Goal: Task Accomplishment & Management: Manage account settings

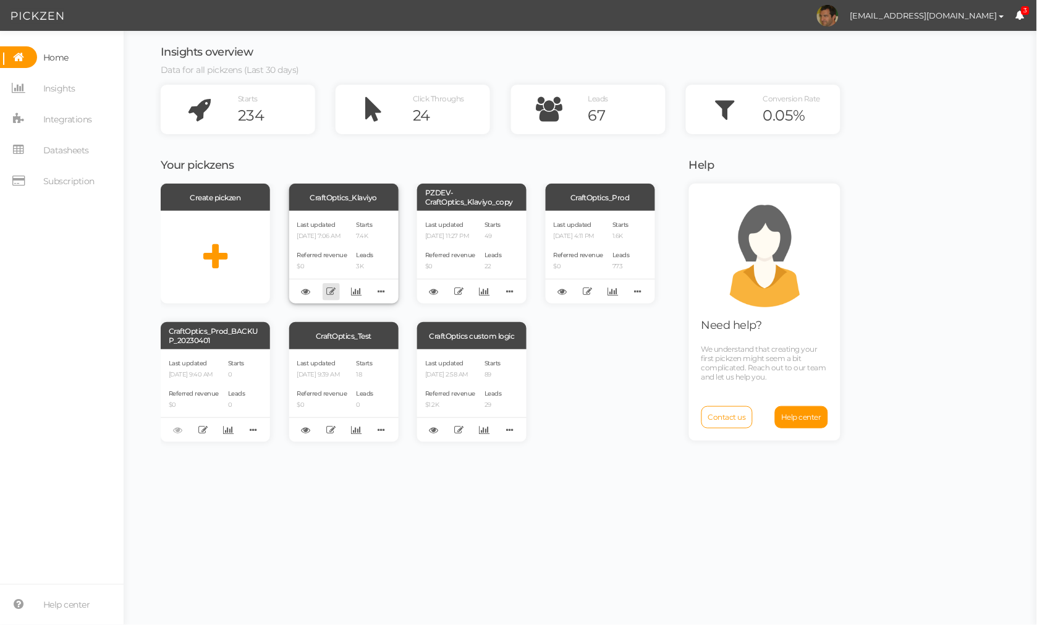
click at [325, 287] on link at bounding box center [331, 291] width 17 height 17
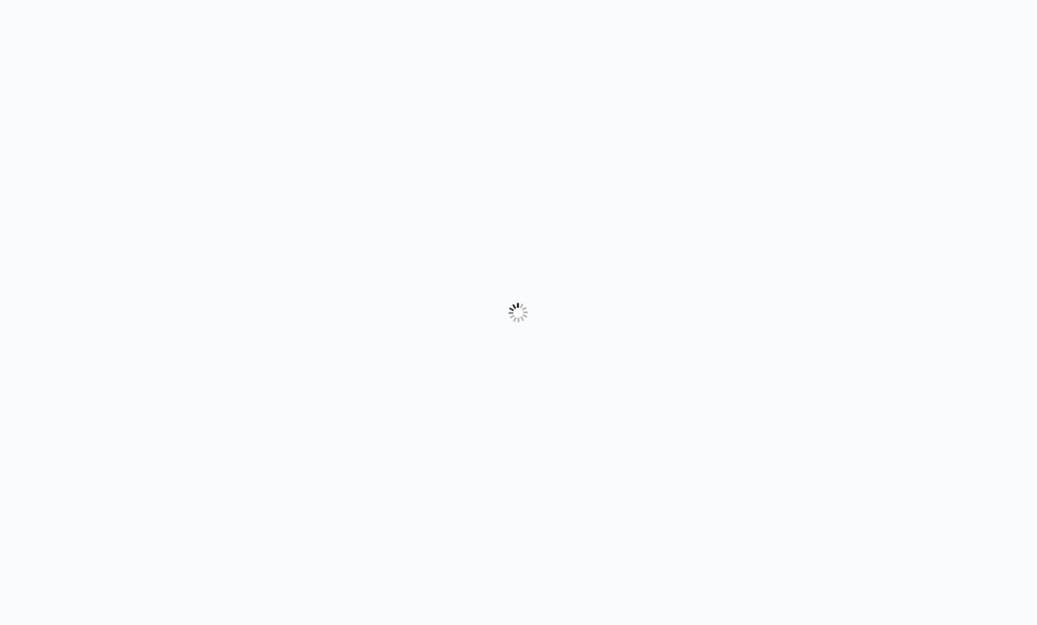
select select "1004"
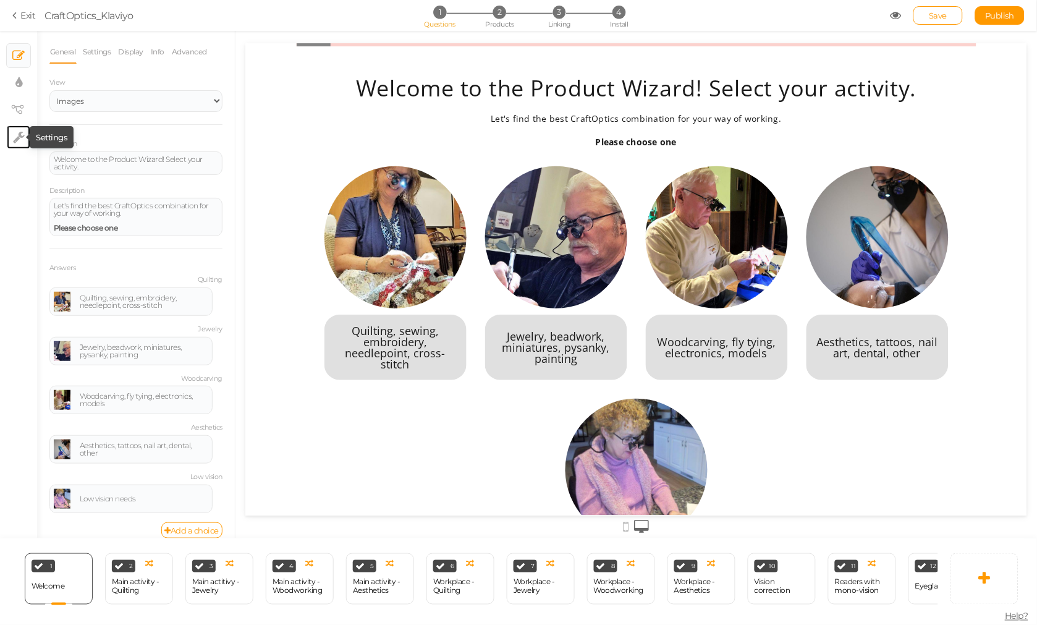
drag, startPoint x: 12, startPoint y: 137, endPoint x: 17, endPoint y: 158, distance: 22.1
click at [11, 136] on link "× Settings" at bounding box center [18, 136] width 23 height 23
select select "en"
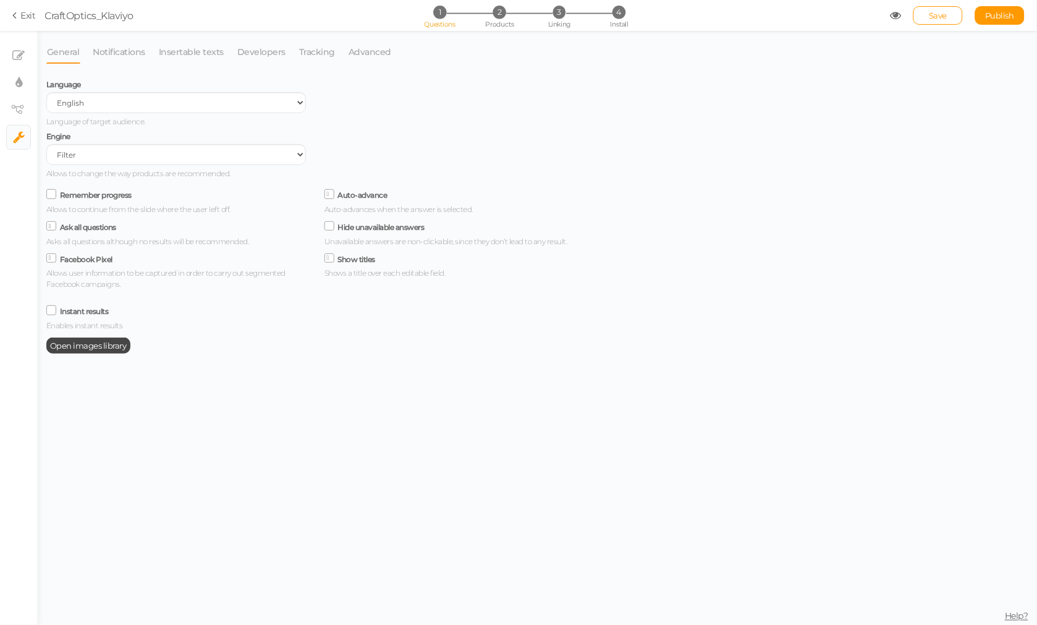
click at [386, 59] on li "Advanced" at bounding box center [376, 51] width 56 height 23
click at [368, 57] on link "Advanced" at bounding box center [370, 51] width 44 height 23
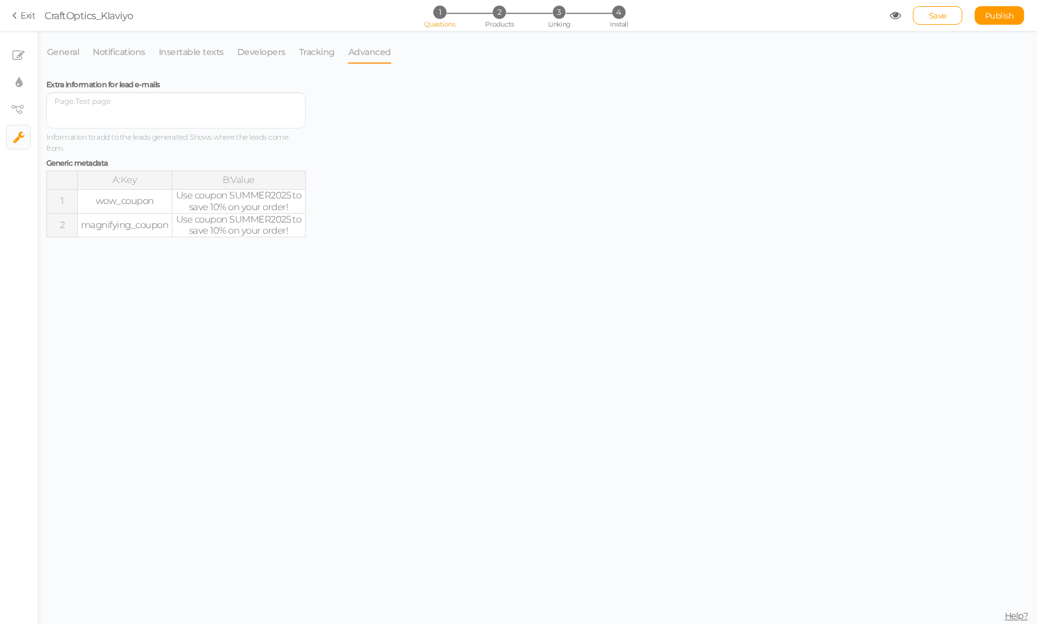
click at [256, 216] on td "Use coupon SUMMER2025 to save 10% on your order!" at bounding box center [239, 225] width 134 height 24
click at [256, 208] on td "Use coupon SUMMER2025 to save 10% on your order!" at bounding box center [239, 202] width 134 height 24
click at [263, 200] on td "Use coupon SUMMER2025 to save 10% on your order!" at bounding box center [239, 202] width 134 height 24
click at [306, 198] on input "Use coupon SUMMER2025 to save 10% on your order!" at bounding box center [249, 199] width 154 height 18
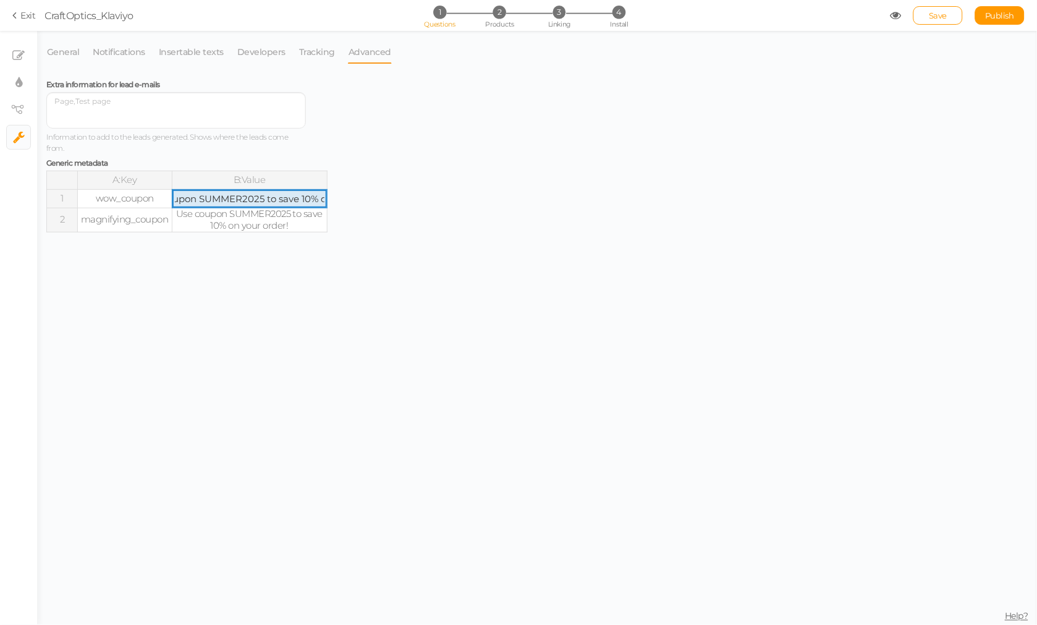
scroll to position [0, 95]
drag, startPoint x: 300, startPoint y: 199, endPoint x: 335, endPoint y: 200, distance: 35.2
click at [335, 200] on div "Extra information for lead e-mails Information to add to the leads generated. S…" at bounding box center [315, 153] width 556 height 157
type input "Use coupon SUMMER2025 for 10% off Plus $99 credit toward future prescription up…"
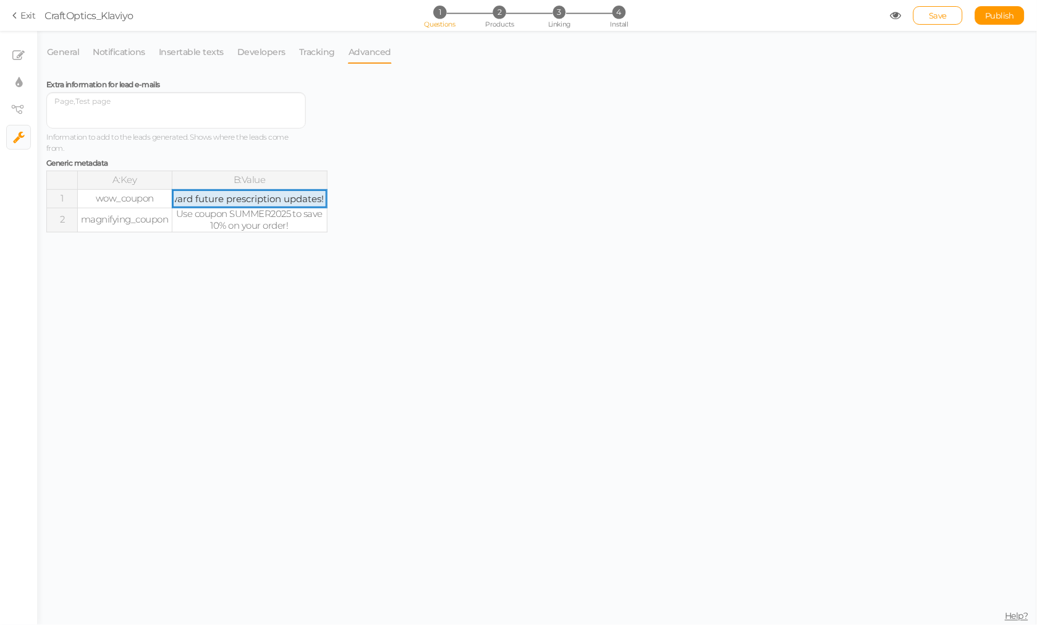
scroll to position [0, 260]
click at [422, 297] on div "Extra information for lead e-mails Information to add to the leads generated. S…" at bounding box center [315, 349] width 538 height 549
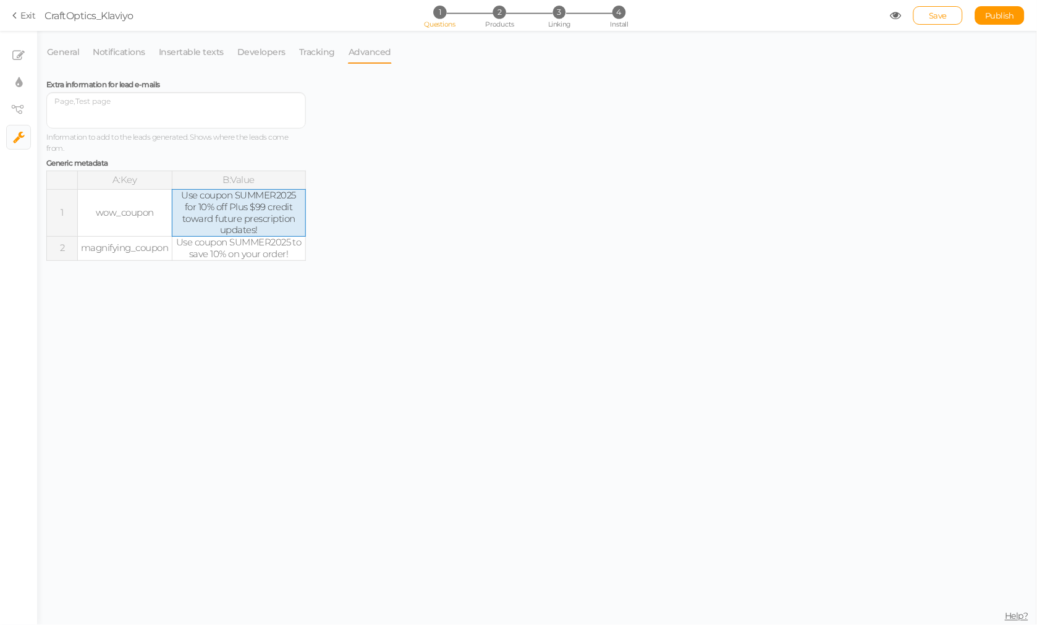
click at [232, 211] on td "Use coupon SUMMER2025 for 10% off Plus $99 credit toward future prescription up…" at bounding box center [239, 213] width 134 height 47
click at [250, 208] on td "Use coupon SUMMER2025 for 10% off Plus $99 credit toward future prescription up…" at bounding box center [239, 213] width 134 height 47
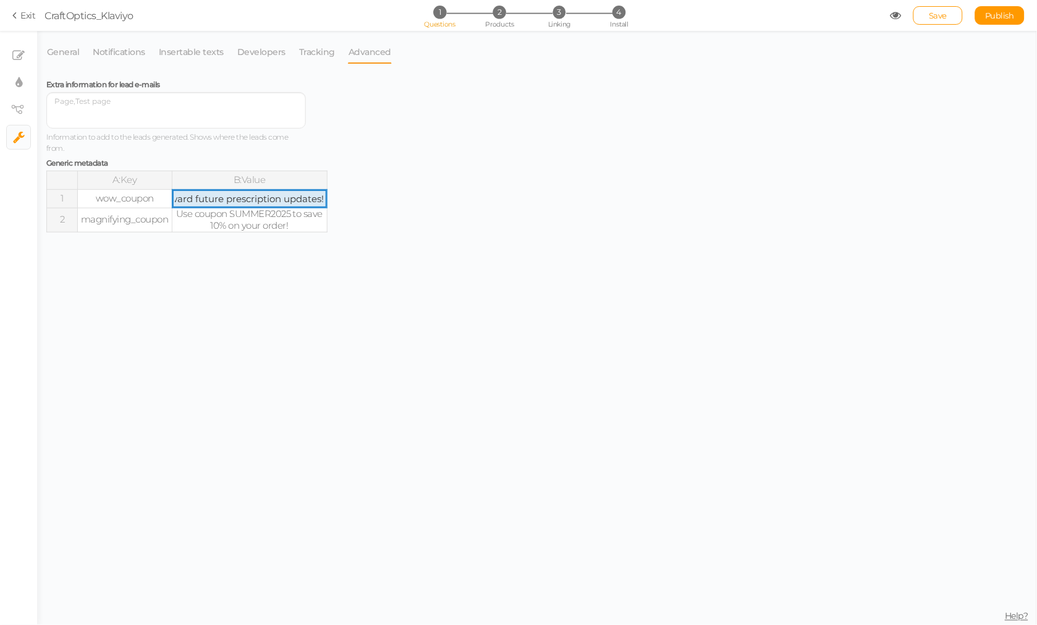
click at [250, 207] on input "Use coupon SUMMER2025 for 10% off Plus $99 credit toward future prescription up…" at bounding box center [249, 199] width 154 height 18
click at [211, 200] on input "Use coupon SUMMER2025 for 10% off Plus $99 credit toward future prescription up…" at bounding box center [249, 199] width 154 height 18
drag, startPoint x: 204, startPoint y: 201, endPoint x: 221, endPoint y: 200, distance: 16.7
click at [221, 200] on input "Use coupon SUMMER2025 for 10% off lus $99 credit toward future prescription upd…" at bounding box center [249, 199] width 154 height 18
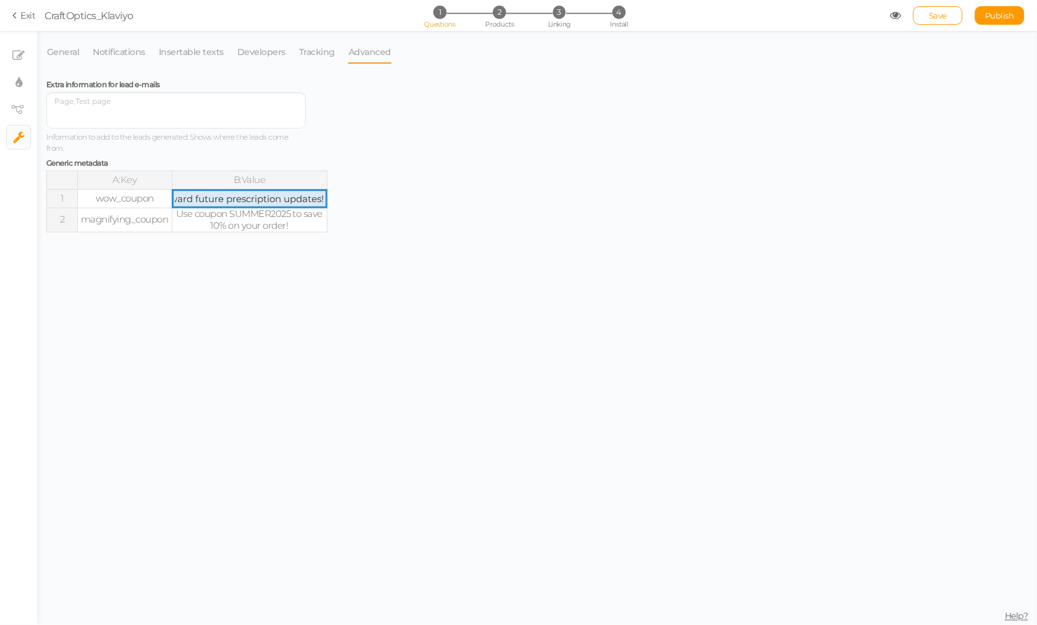
scroll to position [0, 347]
click at [207, 200] on input "Through [DATE], use coupon SUMMER2025 for 10% off and a $99 credit toward futur…" at bounding box center [249, 199] width 154 height 18
type input "Through [DATE], use coupon SUMMER2025 for 10% off and a $99 credit toward a fut…"
click at [507, 266] on div "Extra information for lead e-mails Information to add to the leads generated. S…" at bounding box center [315, 349] width 538 height 549
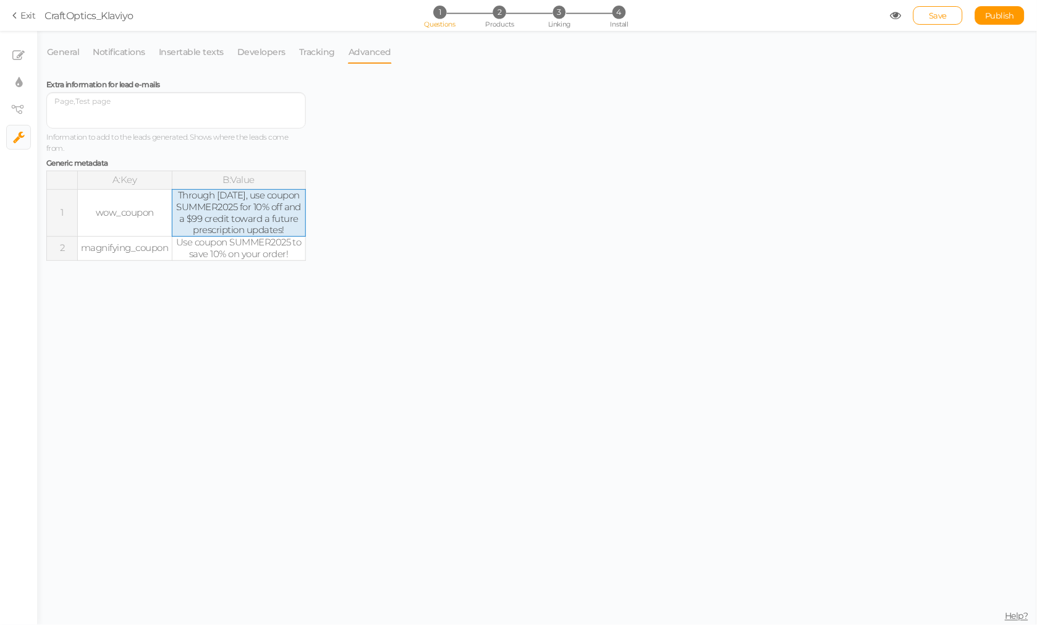
click at [245, 237] on td "Through [DATE], use coupon SUMMER2025 for 10% off and a $99 credit toward a fut…" at bounding box center [239, 213] width 134 height 47
click at [258, 237] on td "Through [DATE], use coupon SUMMER2025 for 10% off and a $99 credit toward a fut…" at bounding box center [239, 213] width 134 height 47
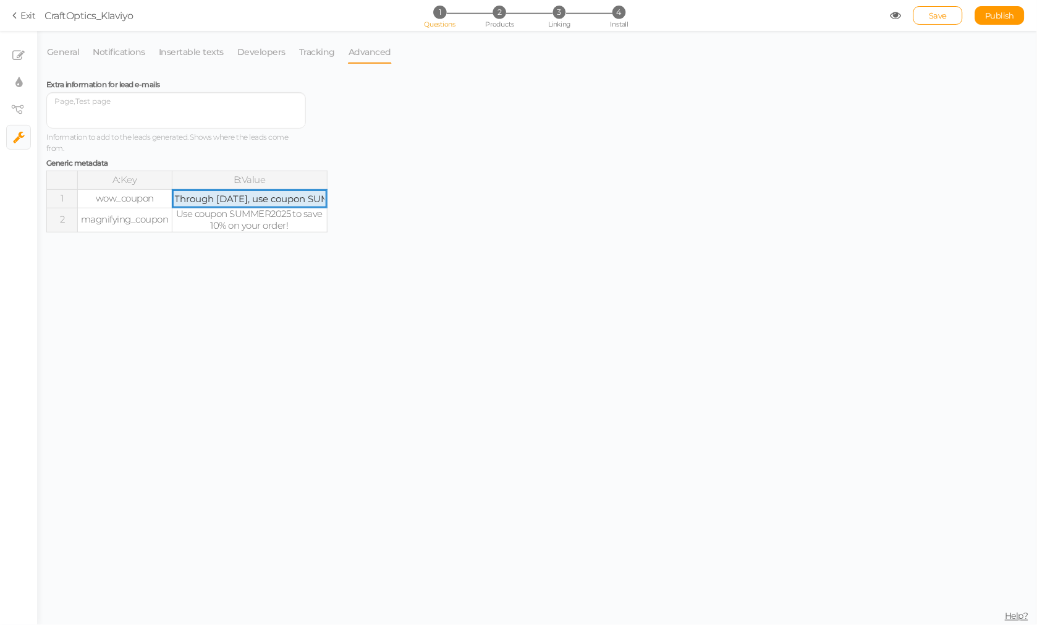
scroll to position [0, 366]
click at [321, 201] on input "Through [DATE], use coupon SUMMER2025 for 10% off and a $99 credit toward a fut…" at bounding box center [249, 199] width 154 height 18
type input "Through [DATE], use coupon SUMMER2025 for 10% off and a $99 credit toward a fut…"
click at [492, 202] on div "Extra information for lead e-mails Information to add to the leads generated. S…" at bounding box center [315, 153] width 556 height 157
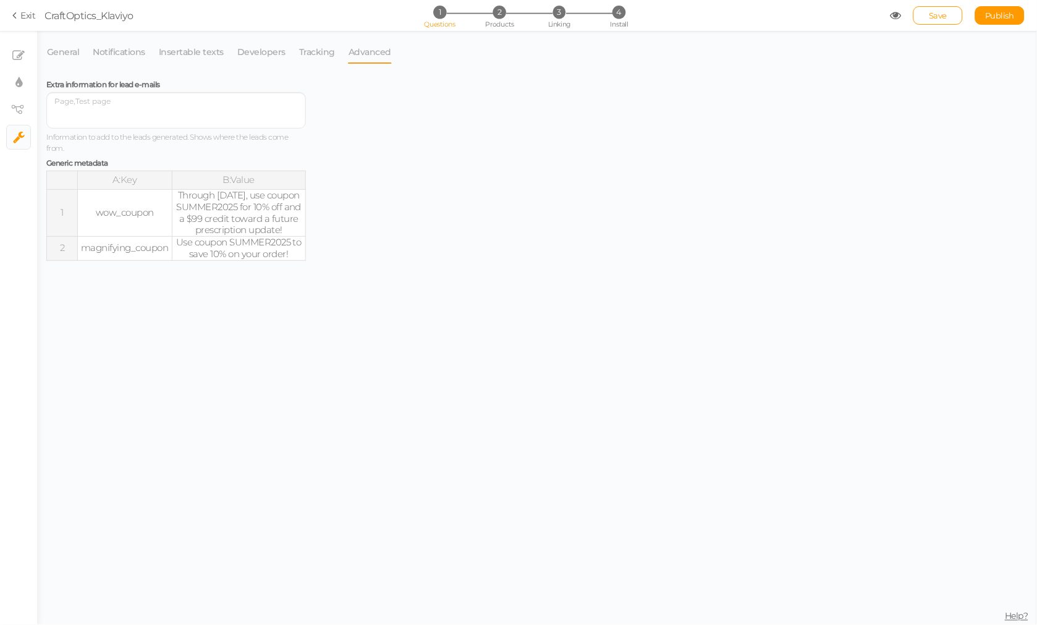
click at [241, 226] on td "Through [DATE], use coupon SUMMER2025 for 10% off and a $99 credit toward a fut…" at bounding box center [239, 213] width 134 height 47
click at [221, 227] on td "Through [DATE], use coupon SUMMER2025 for 10% off and a $99 credit toward a fut…" at bounding box center [239, 213] width 134 height 47
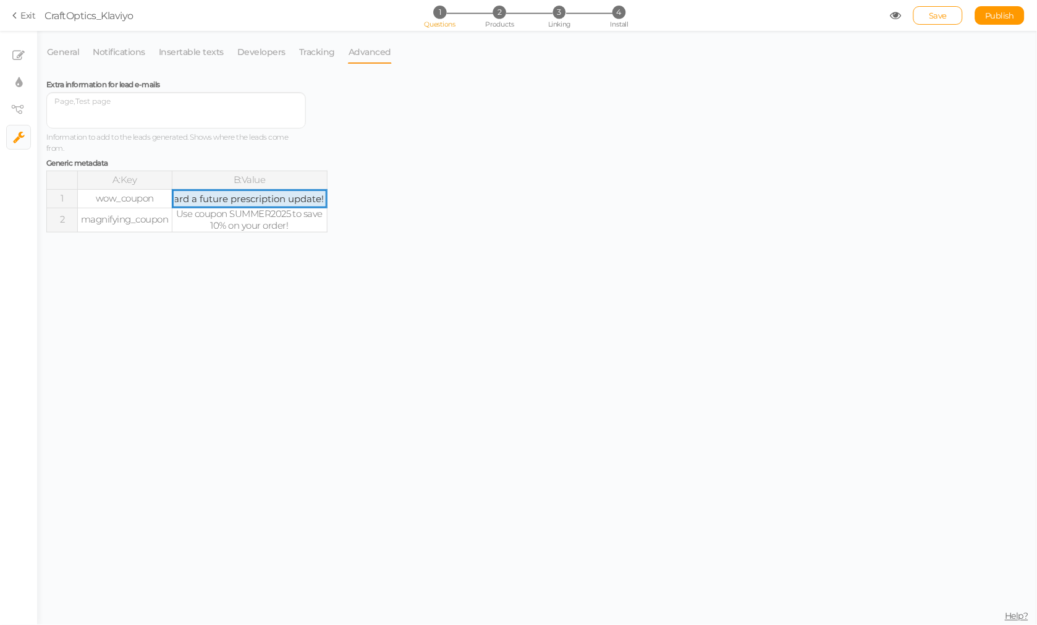
click at [217, 197] on input "Through [DATE], use coupon SUMMER2025 for 10% off and a $99 credit toward a fut…" at bounding box center [249, 199] width 154 height 18
click at [190, 200] on input "Through [DATE], use coupon SUMMER2025 for 10% off and a $99 credit toward a fut…" at bounding box center [249, 199] width 154 height 18
type input "Through [DATE], use coupon SUMMER2025 for 10% off and a $99 credit for a future…"
click at [437, 251] on div "Extra information for lead e-mails Information to add to the leads generated. S…" at bounding box center [315, 349] width 538 height 549
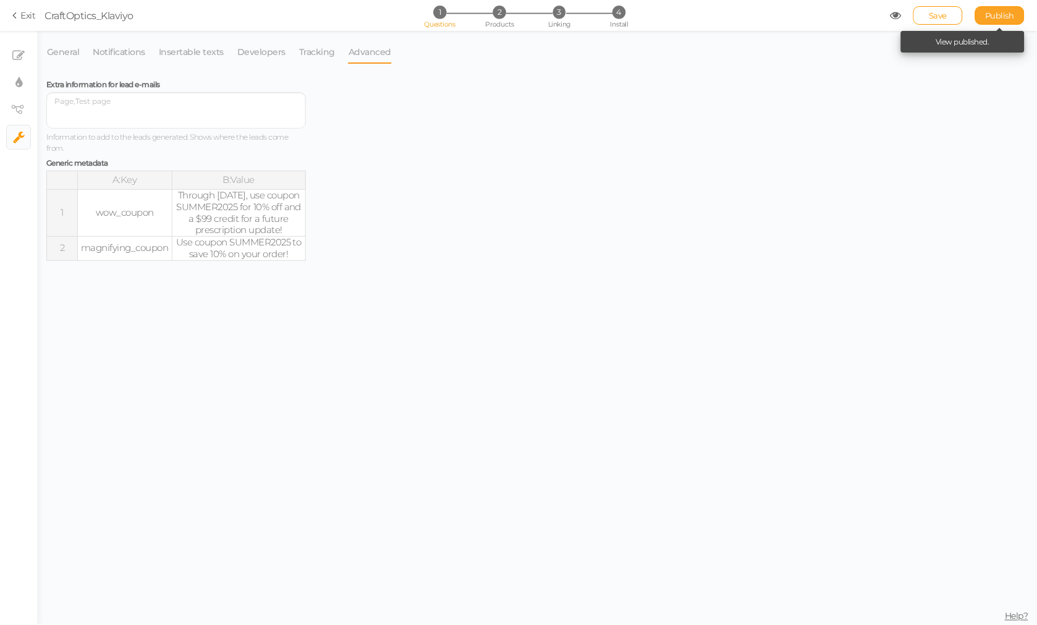
click at [993, 15] on span "Publish" at bounding box center [1000, 16] width 29 height 10
